Goal: Information Seeking & Learning: Find specific page/section

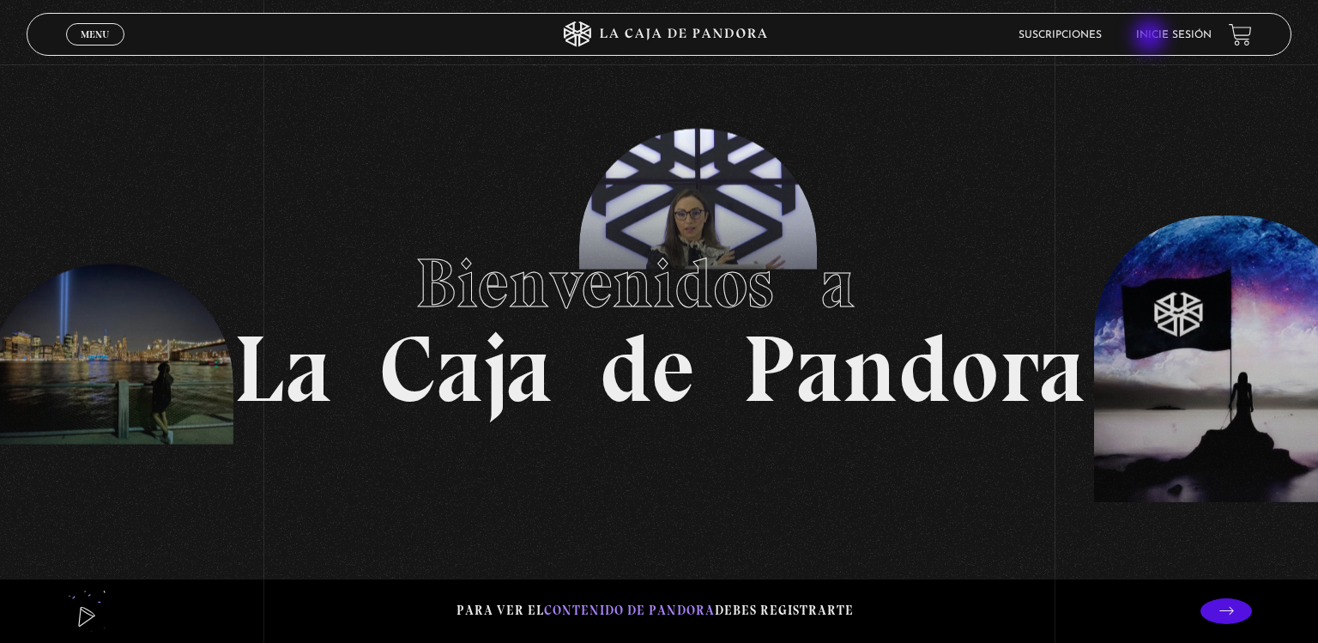
click at [1152, 38] on link "Inicie sesión" at bounding box center [1174, 35] width 76 height 10
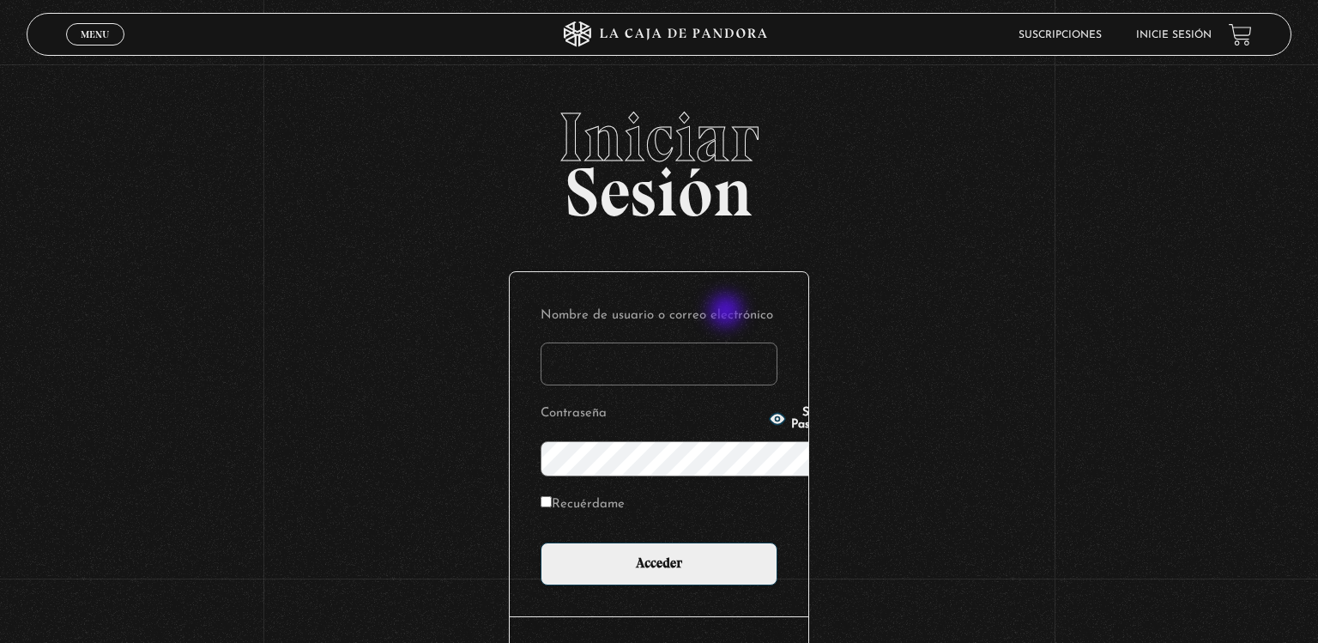
click at [728, 342] on input "Nombre de usuario o correo electrónico" at bounding box center [659, 363] width 237 height 43
type input "q"
type input "[EMAIL_ADDRESS][DOMAIN_NAME]"
click at [541, 496] on input "Recuérdame" at bounding box center [546, 501] width 11 height 11
checkbox input "true"
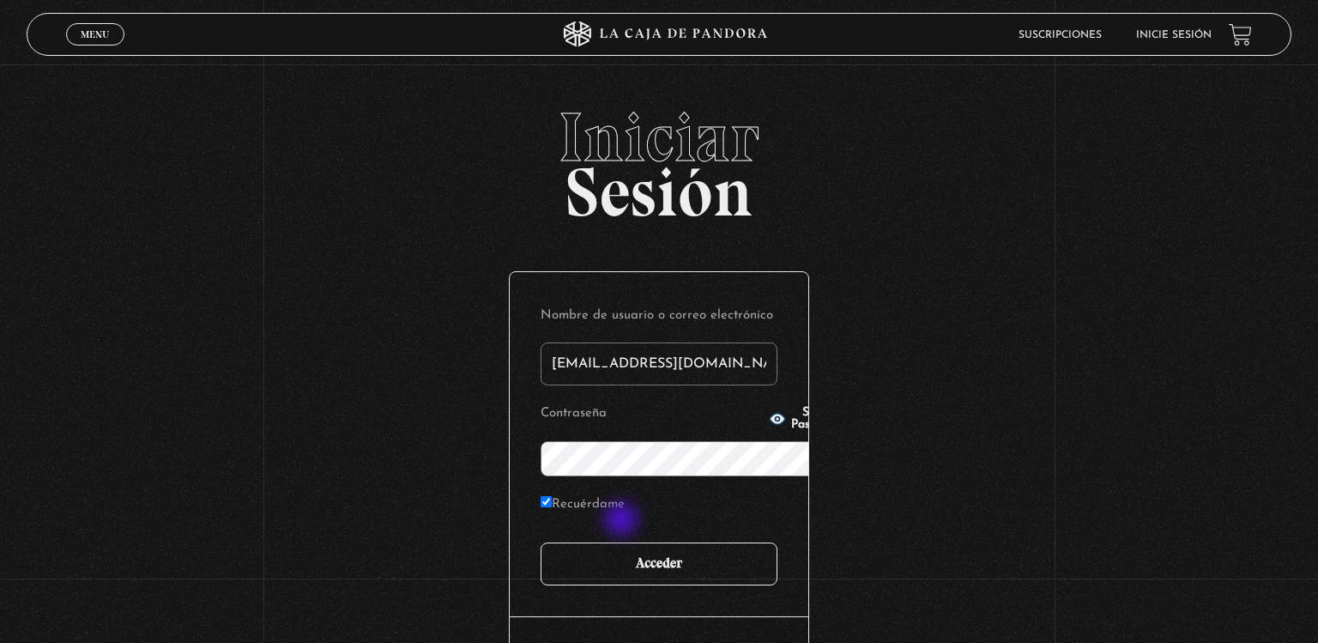
click at [623, 542] on input "Acceder" at bounding box center [659, 563] width 237 height 43
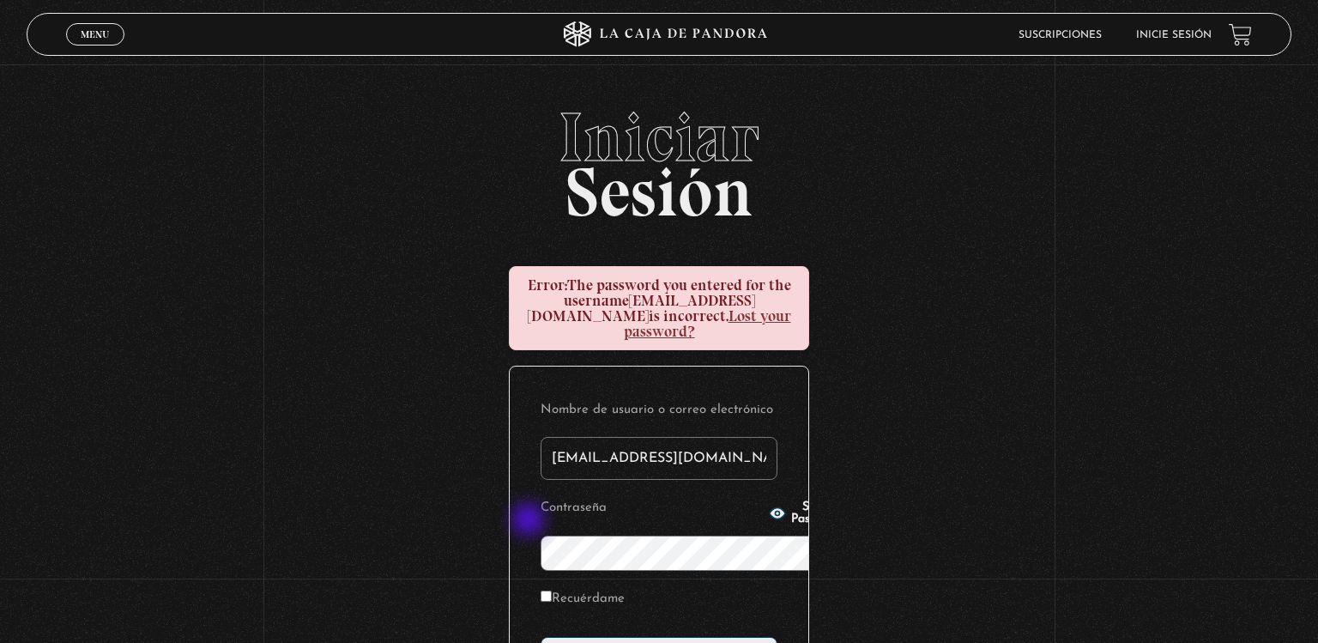
click at [769, 521] on icon "button" at bounding box center [777, 513] width 17 height 17
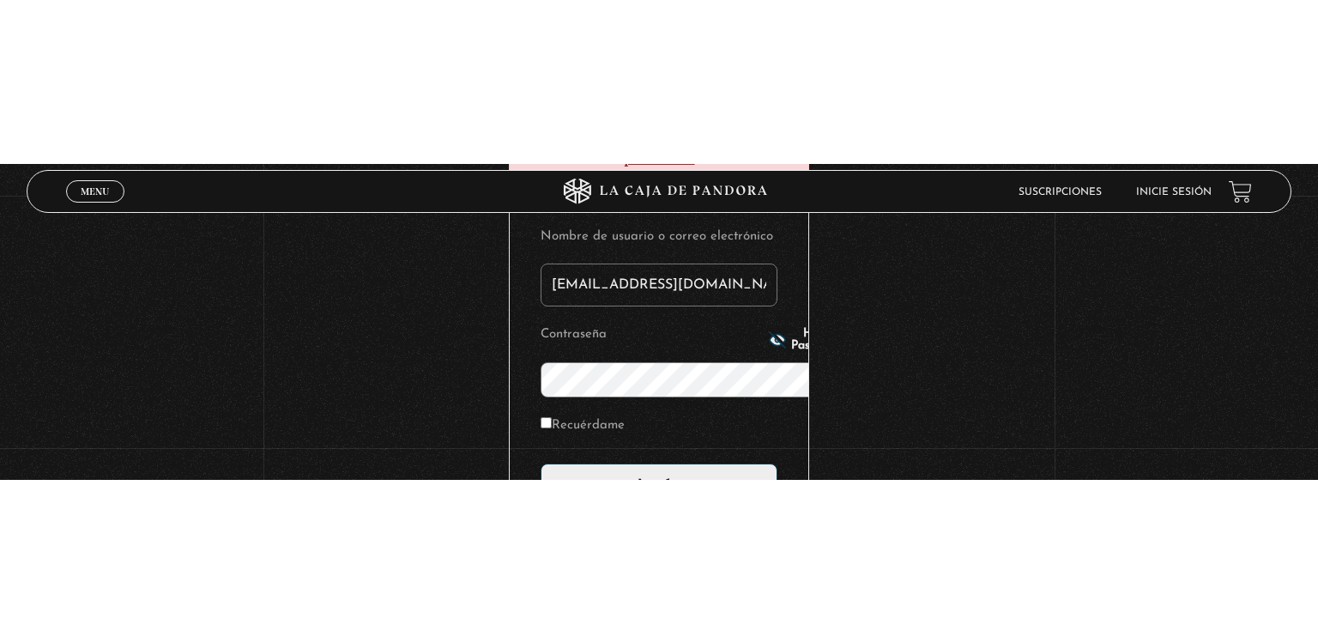
scroll to position [49, 0]
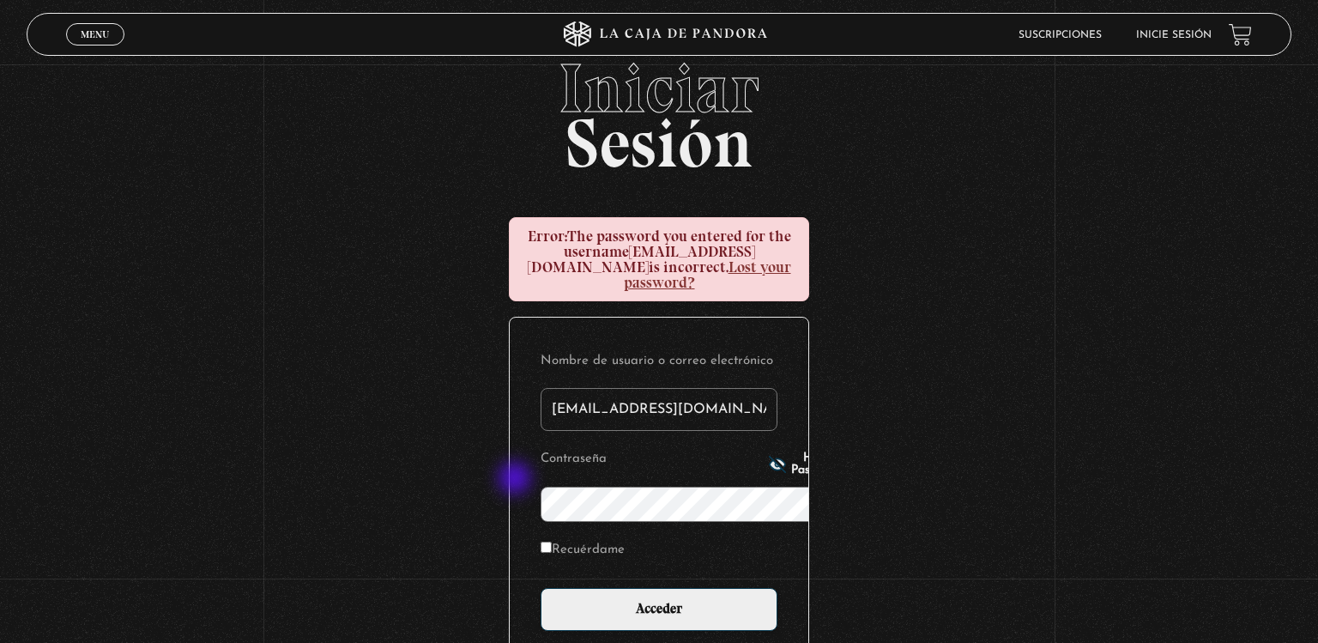
click at [769, 473] on icon "button" at bounding box center [777, 464] width 17 height 17
click at [541, 542] on input "Recuérdame" at bounding box center [546, 547] width 11 height 11
checkbox input "true"
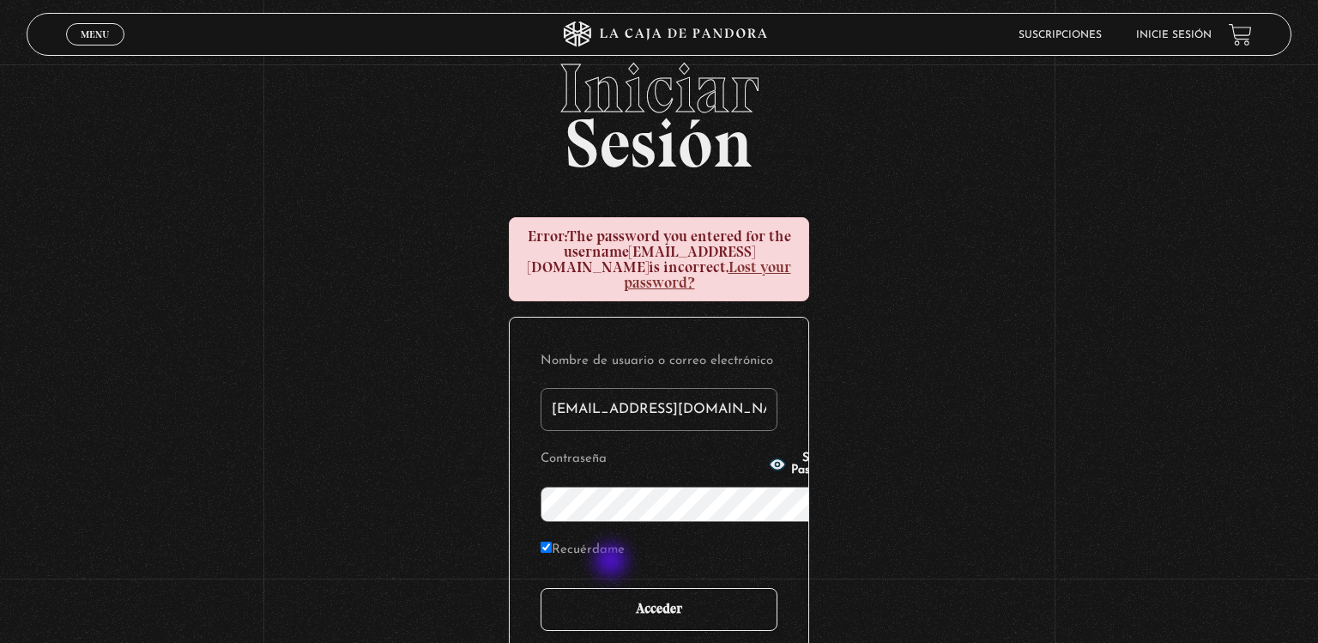
click at [613, 588] on input "Acceder" at bounding box center [659, 609] width 237 height 43
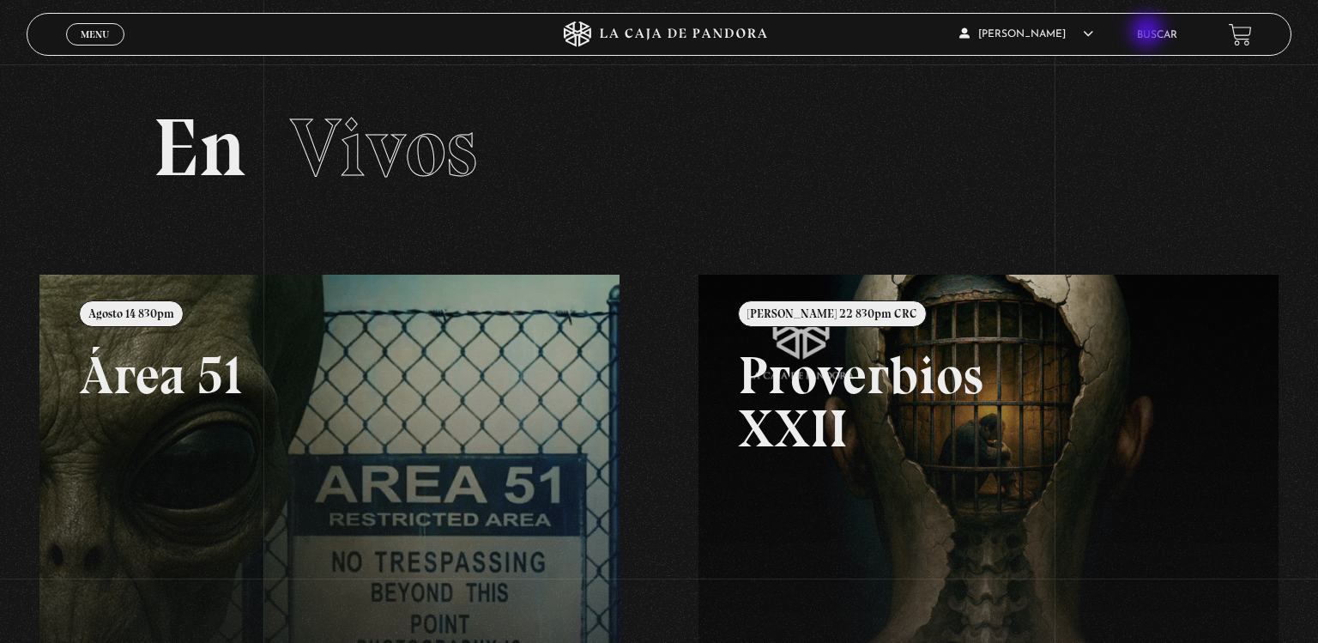
click at [1149, 33] on link "Buscar" at bounding box center [1157, 35] width 40 height 10
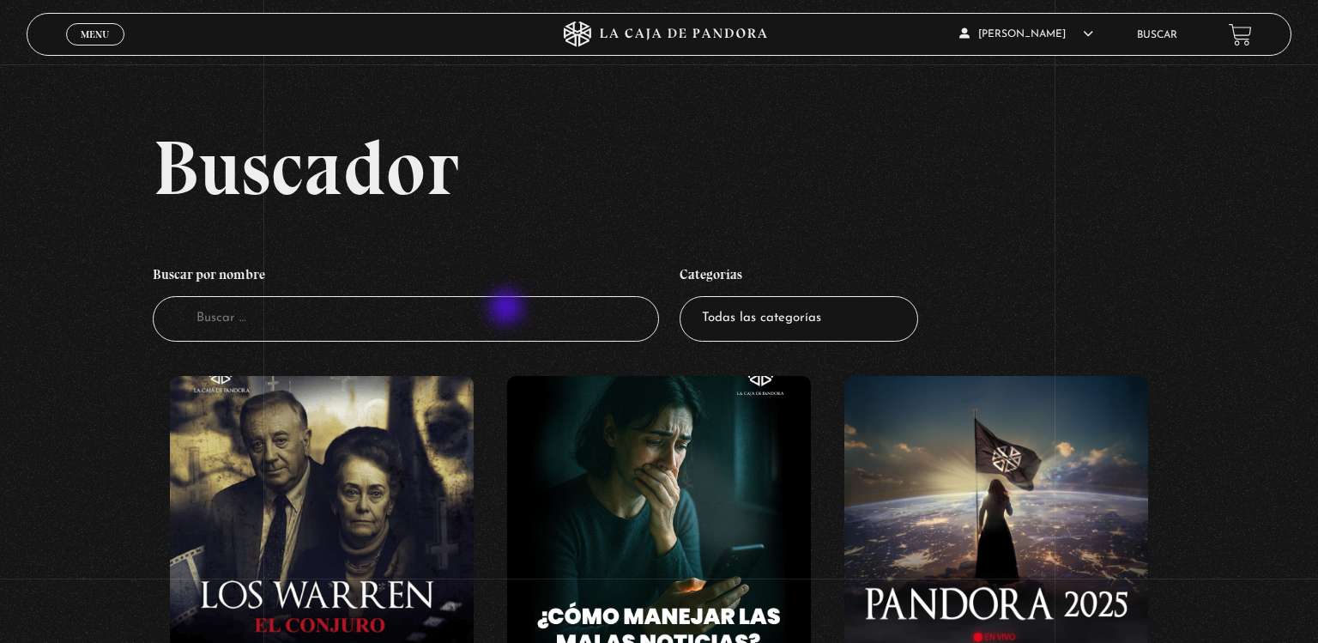
click at [508, 309] on input "Buscador" at bounding box center [406, 318] width 506 height 45
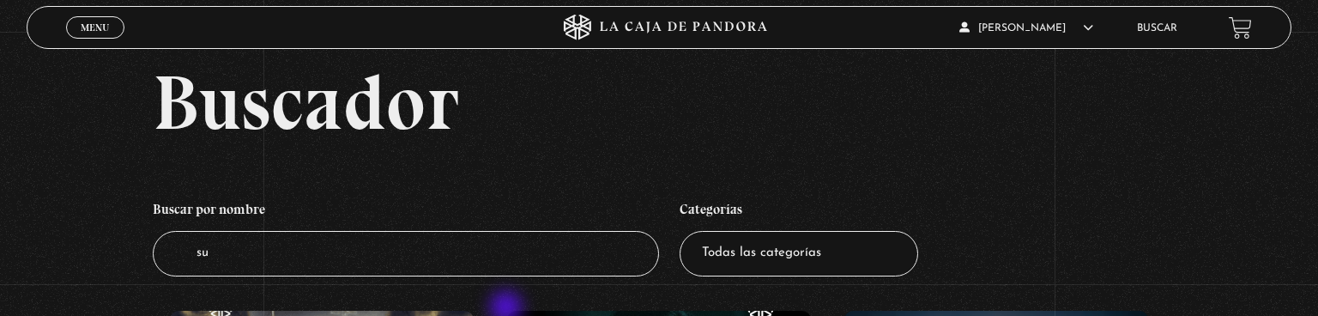
type input "sus"
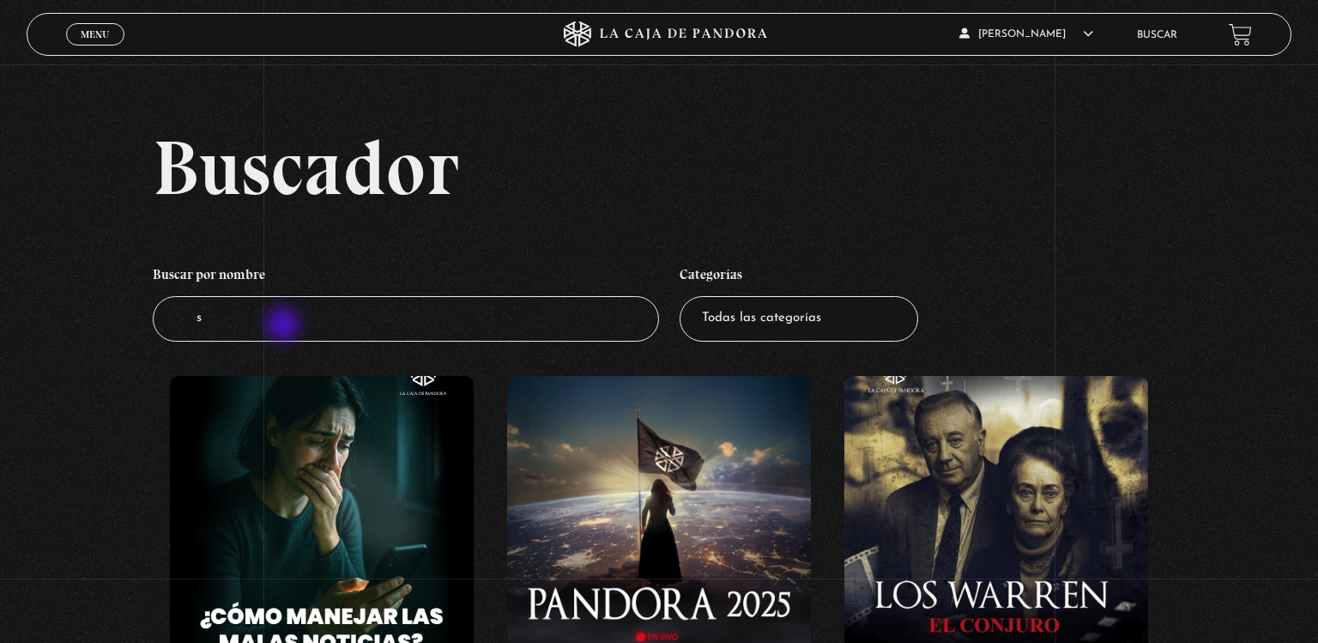
click at [285, 326] on input "s" at bounding box center [406, 318] width 506 height 45
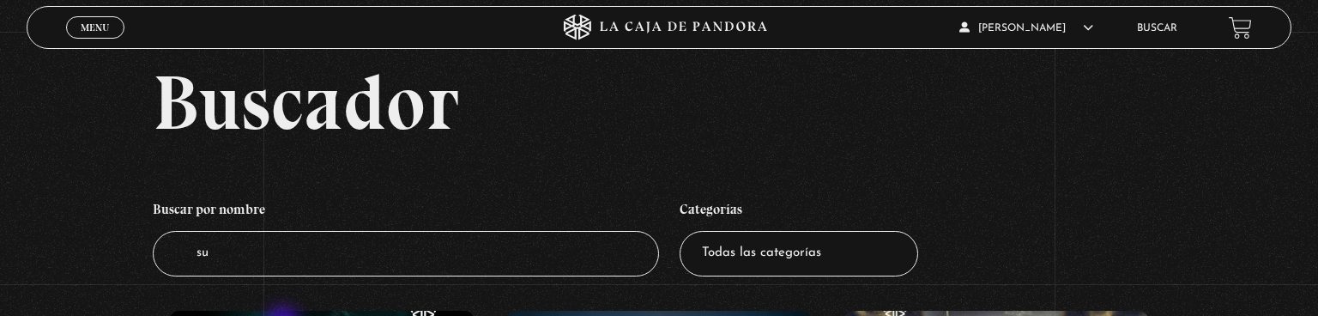
type input "sus"
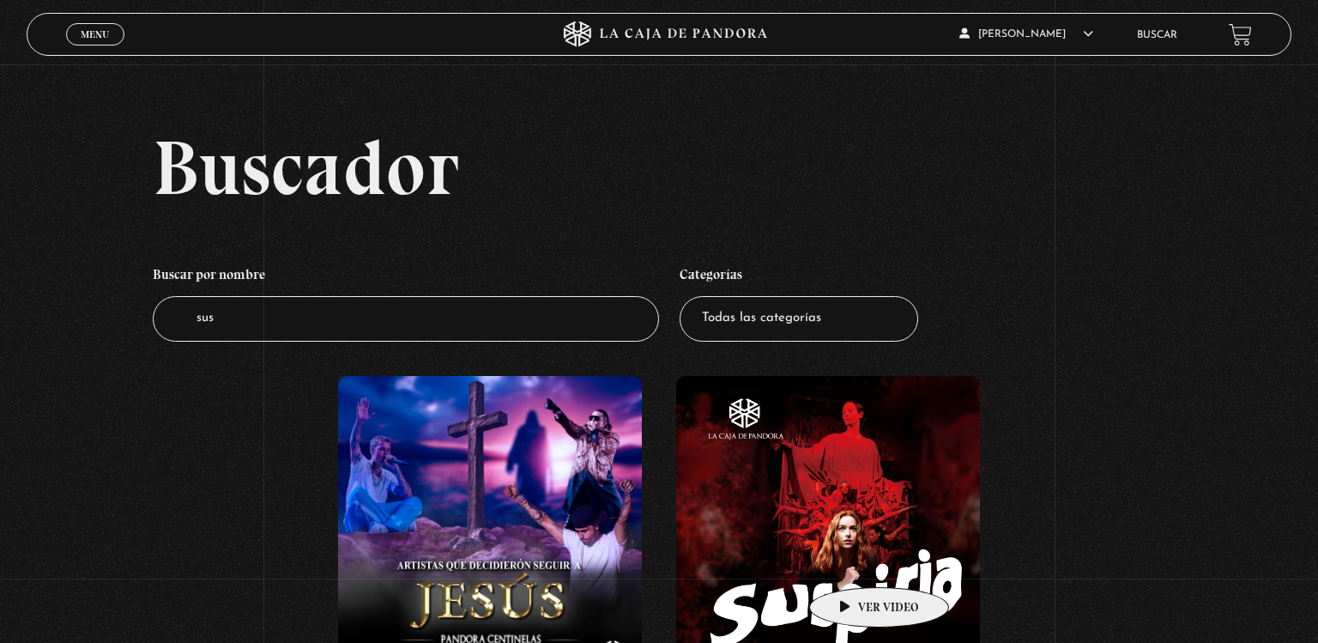
click at [852, 561] on figure at bounding box center [828, 530] width 304 height 309
